Goal: Information Seeking & Learning: Learn about a topic

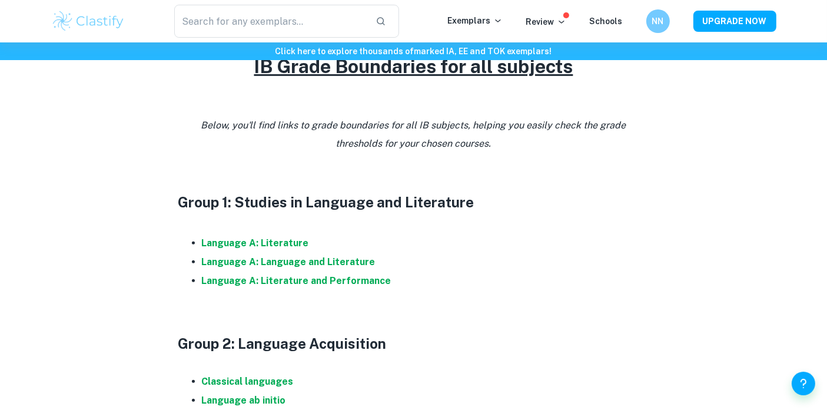
scroll to position [562, 0]
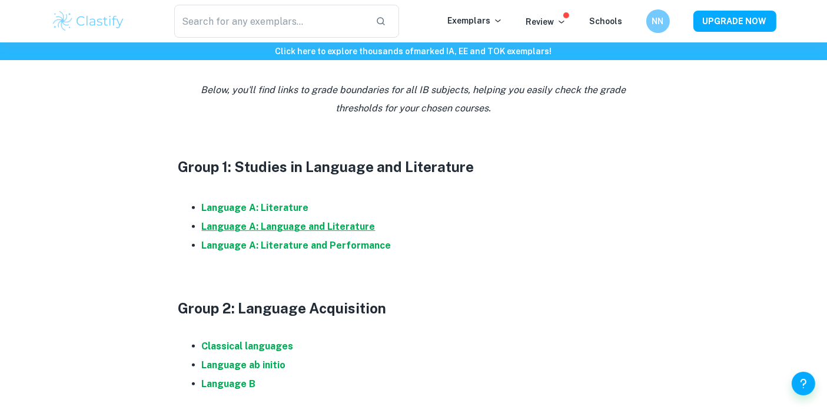
click at [264, 225] on strong "Language A: Language and Literature" at bounding box center [289, 226] width 174 height 11
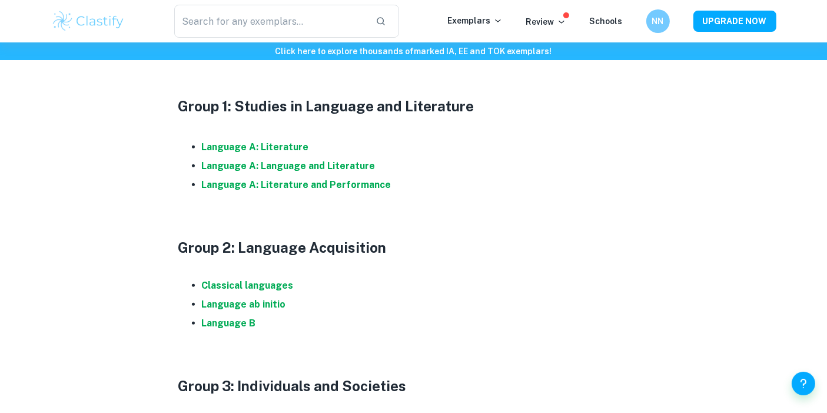
scroll to position [625, 0]
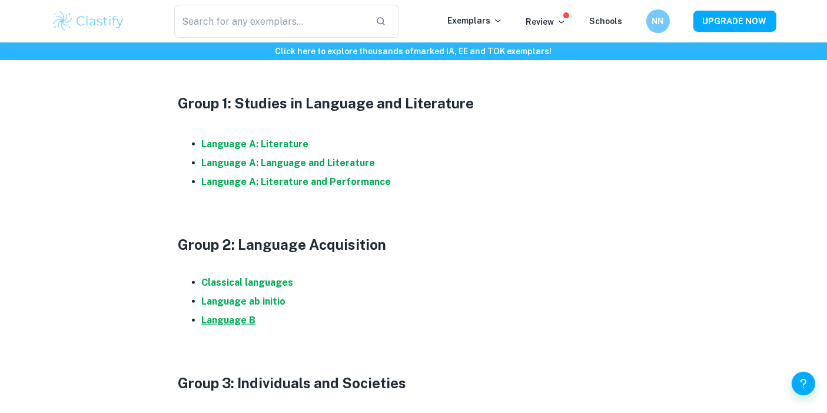
click at [249, 321] on strong "Language B" at bounding box center [229, 319] width 54 height 11
click at [247, 317] on strong "Language B" at bounding box center [229, 319] width 54 height 11
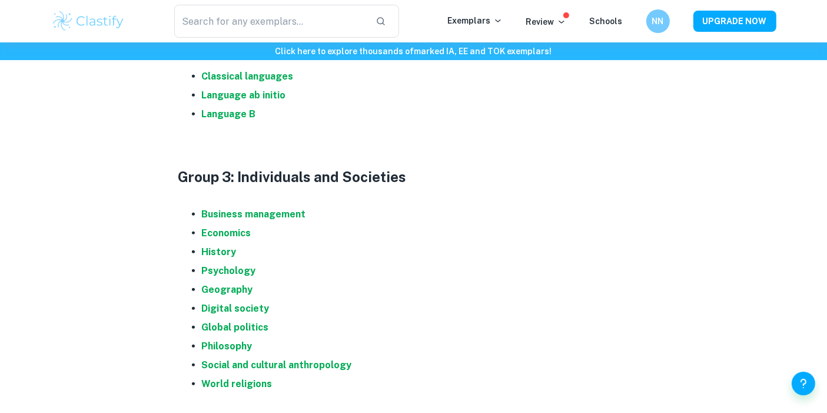
scroll to position [858, 0]
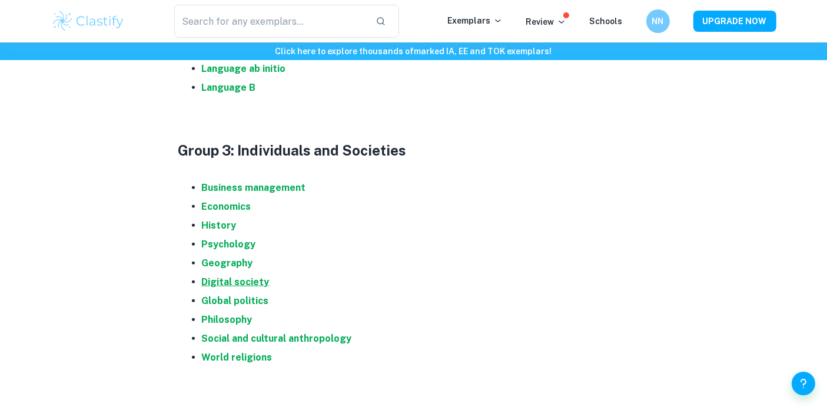
click at [233, 285] on strong "Digital society" at bounding box center [236, 281] width 68 height 11
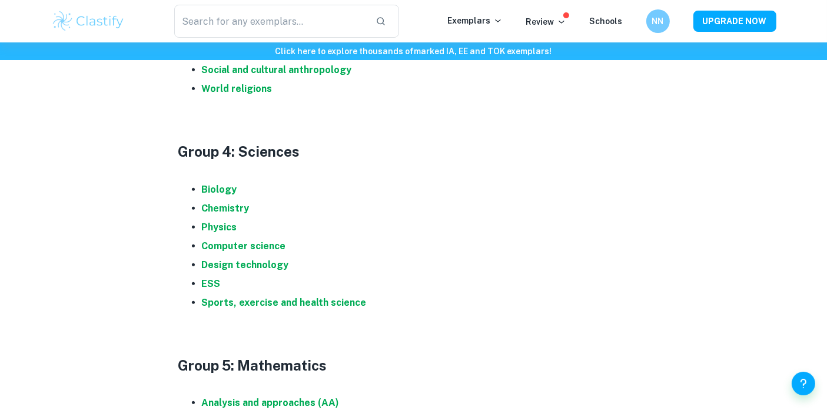
scroll to position [1131, 0]
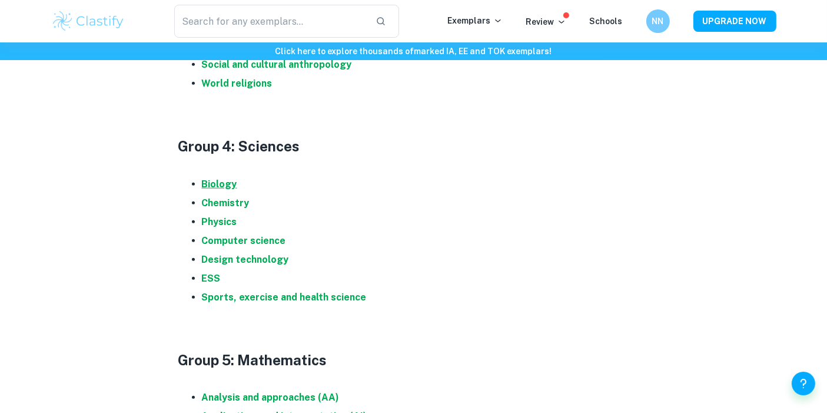
click at [210, 178] on strong "Biology" at bounding box center [219, 183] width 35 height 11
click at [236, 200] on strong "Chemistry" at bounding box center [226, 202] width 48 height 11
click at [226, 216] on strong "Physics" at bounding box center [219, 221] width 35 height 11
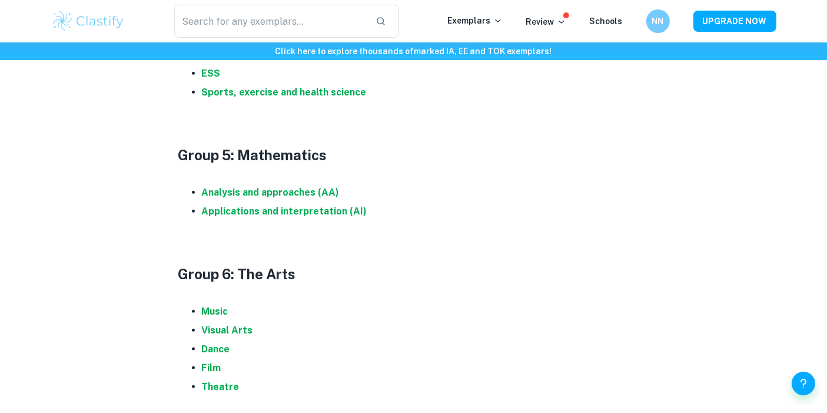
scroll to position [1338, 0]
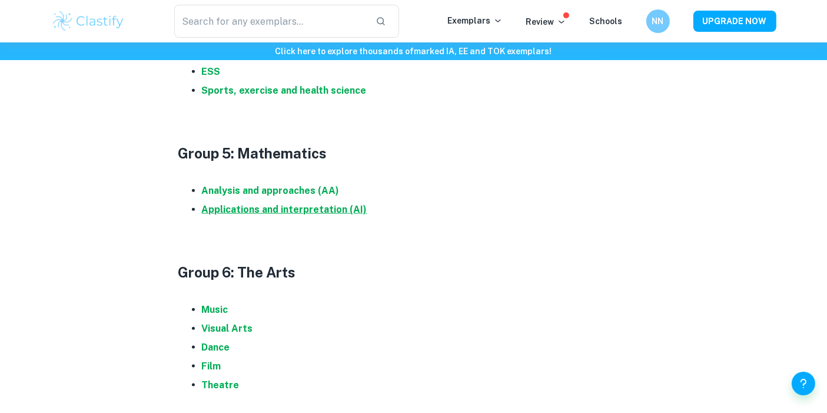
click at [332, 207] on strong "Applications and interpretation (AI)" at bounding box center [284, 209] width 165 height 11
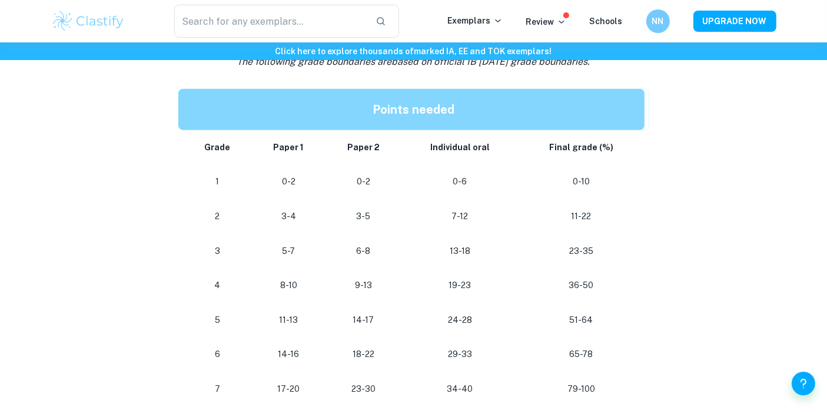
scroll to position [1199, 0]
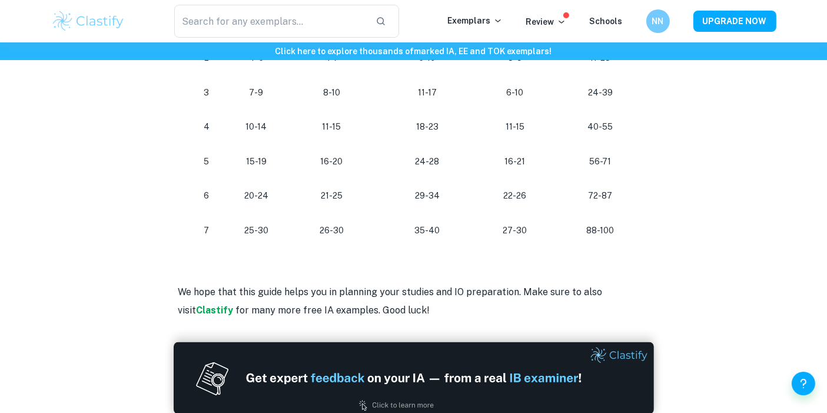
scroll to position [1034, 0]
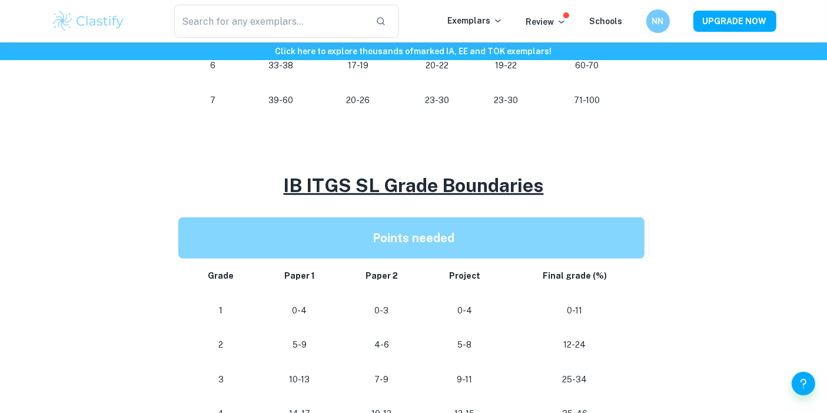
scroll to position [832, 0]
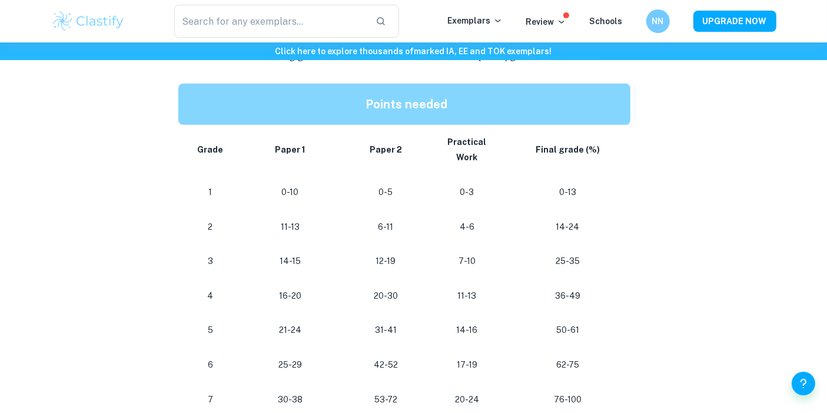
scroll to position [671, 0]
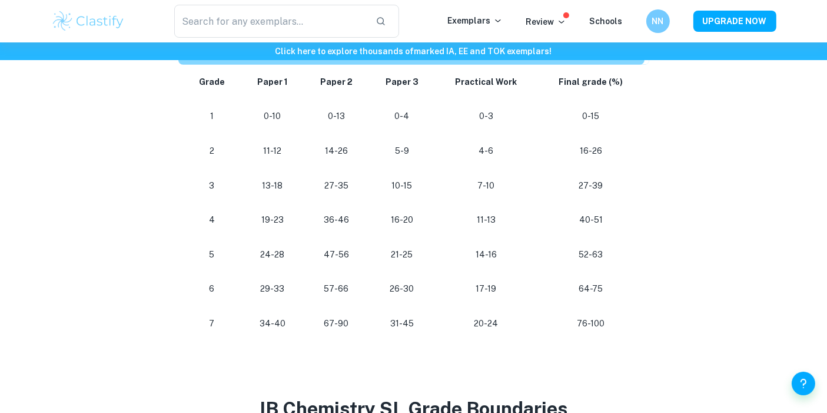
scroll to position [662, 0]
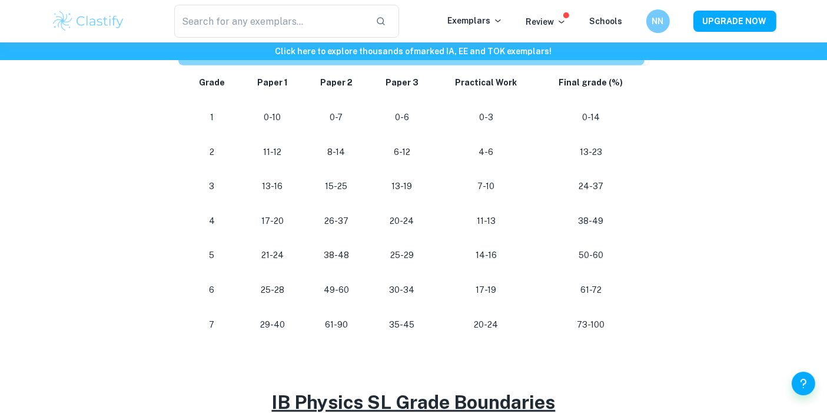
scroll to position [645, 0]
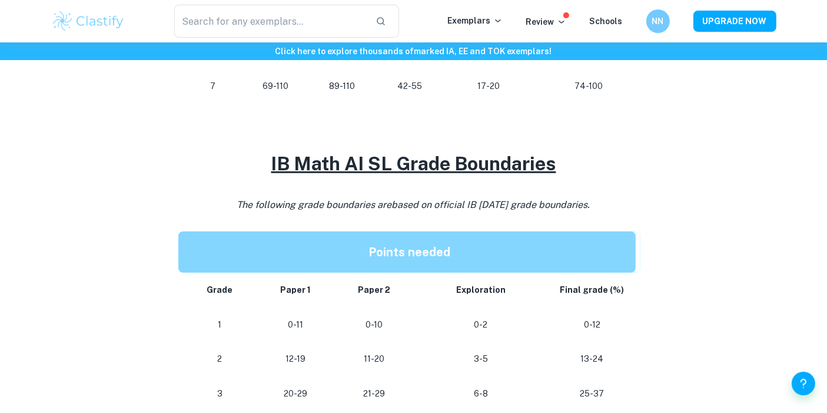
scroll to position [865, 0]
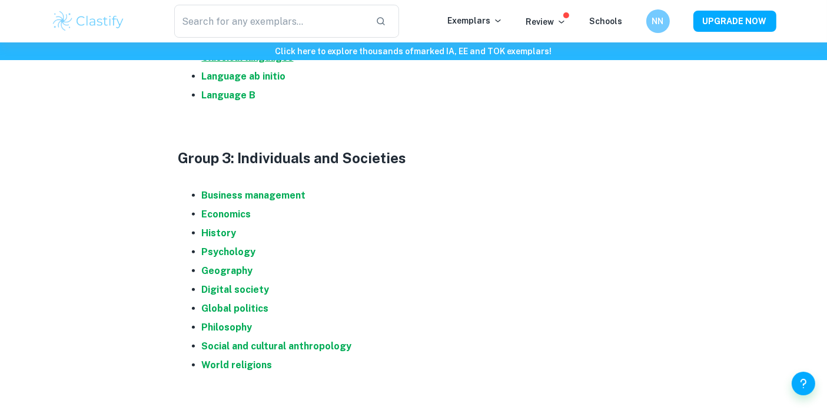
scroll to position [897, 0]
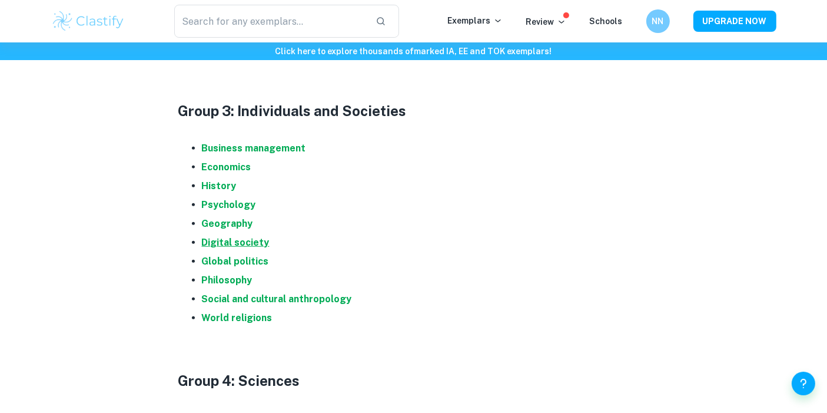
click at [242, 241] on strong "Digital society" at bounding box center [236, 242] width 68 height 11
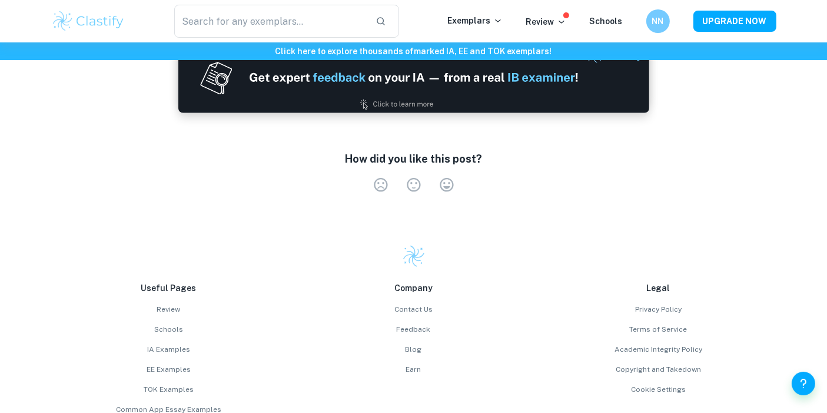
scroll to position [1421, 0]
